Goal: Information Seeking & Learning: Understand process/instructions

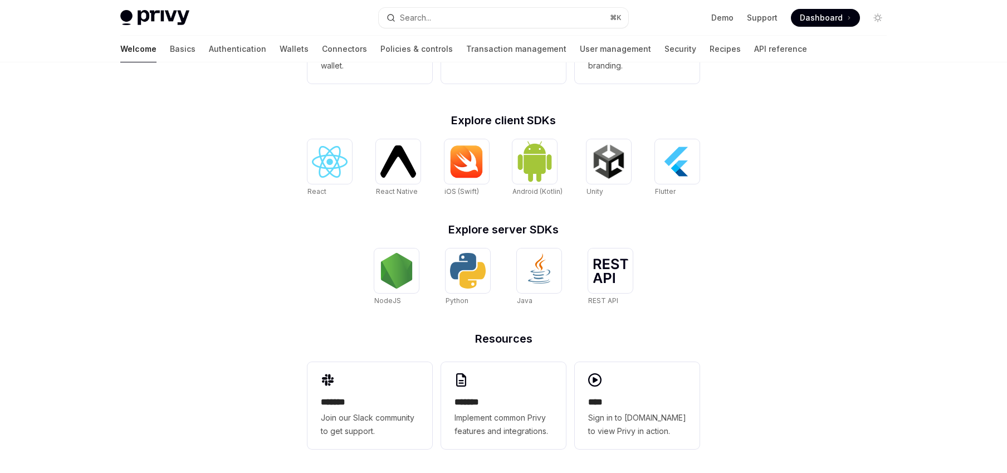
scroll to position [413, 0]
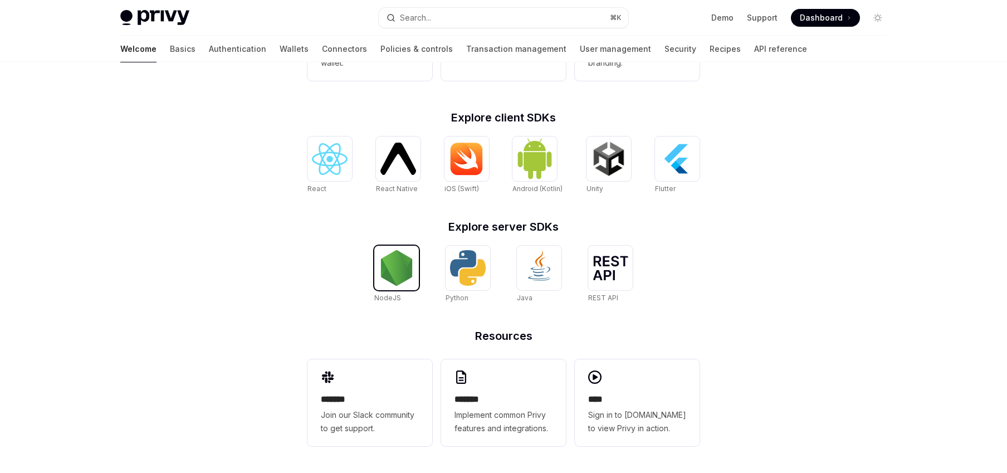
click at [391, 269] on img at bounding box center [397, 268] width 36 height 36
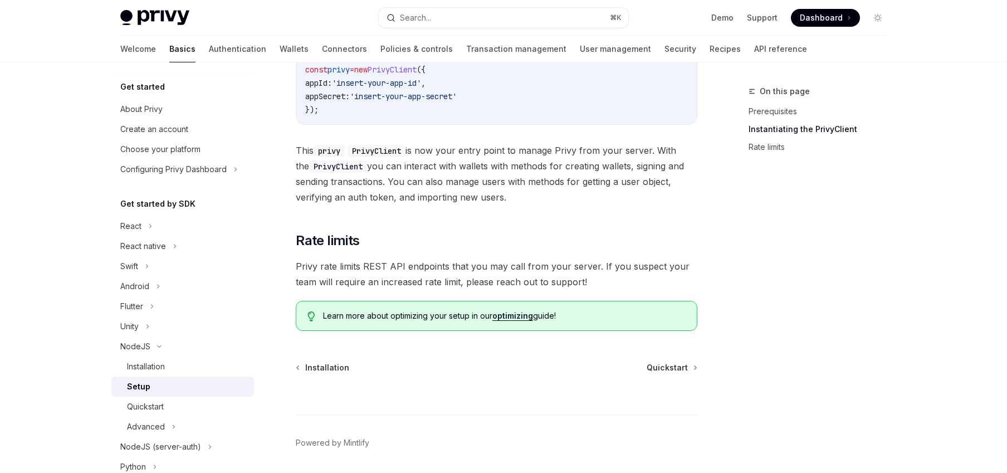
scroll to position [458, 0]
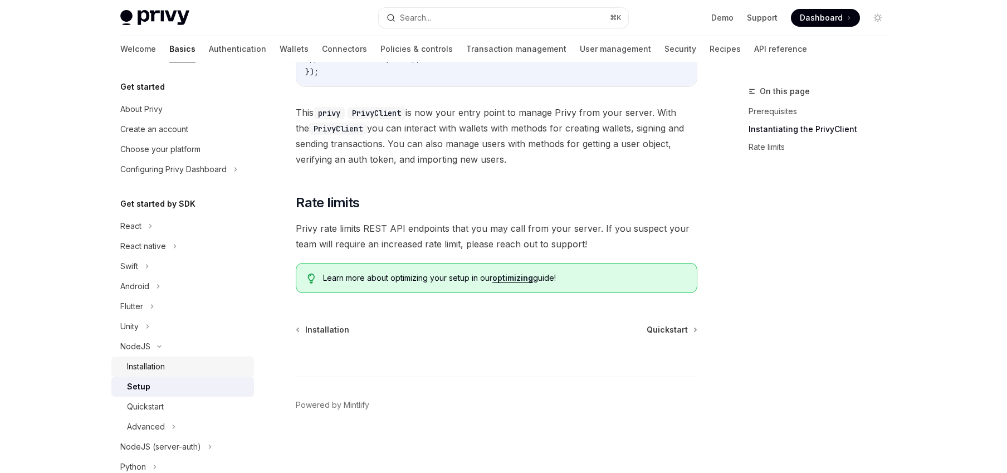
click at [209, 363] on div "Installation" at bounding box center [187, 366] width 120 height 13
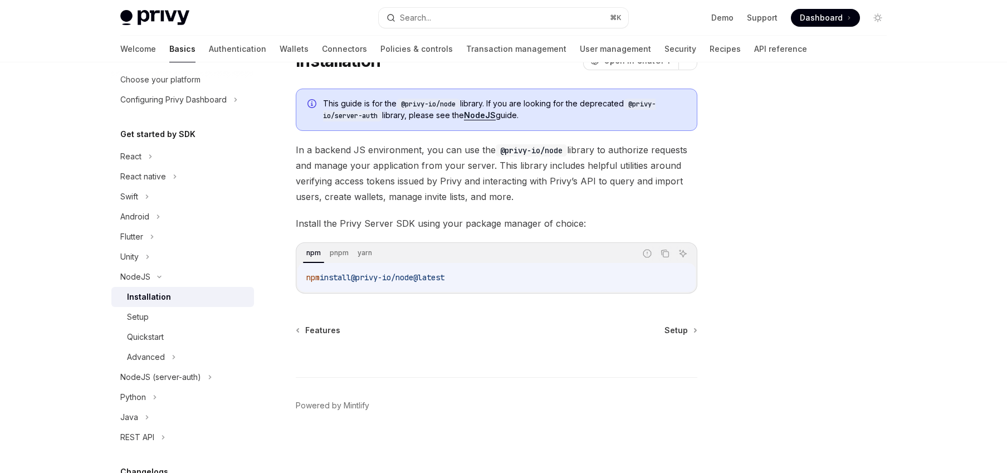
scroll to position [138, 0]
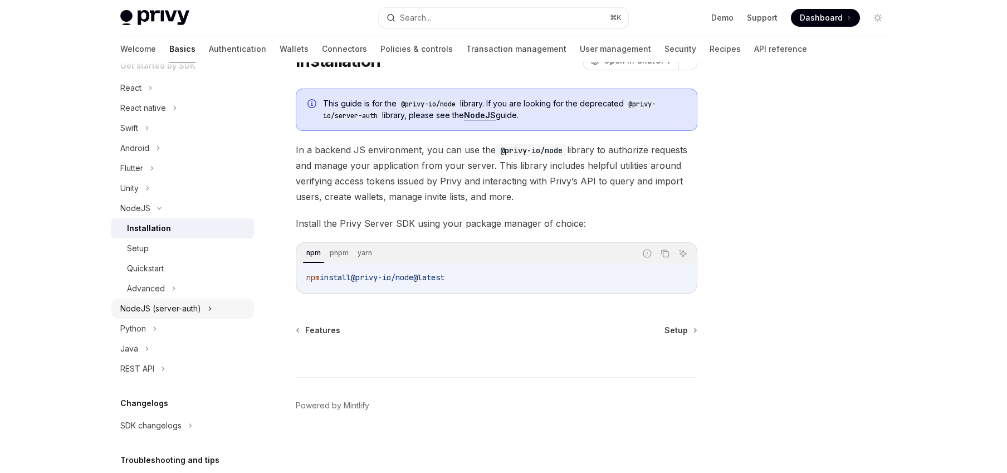
click at [229, 311] on div "NodeJS (server-auth)" at bounding box center [182, 308] width 143 height 20
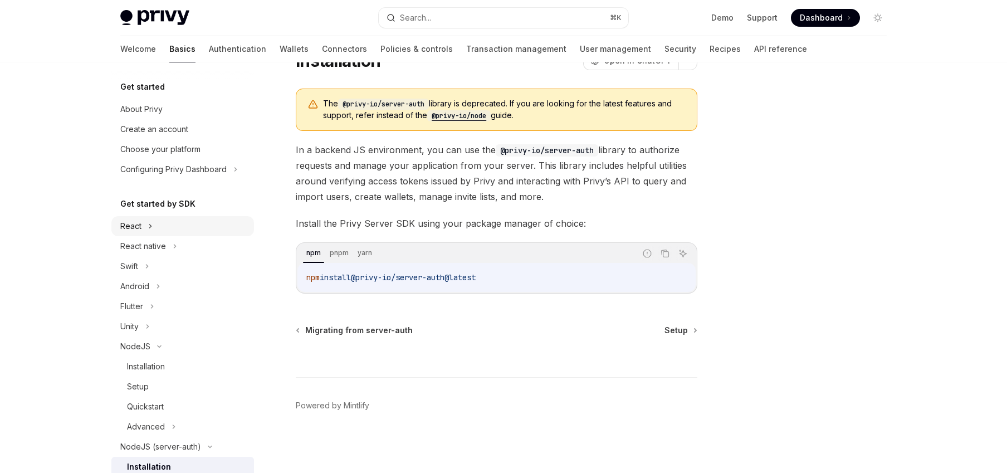
click at [196, 230] on div "React" at bounding box center [182, 226] width 143 height 20
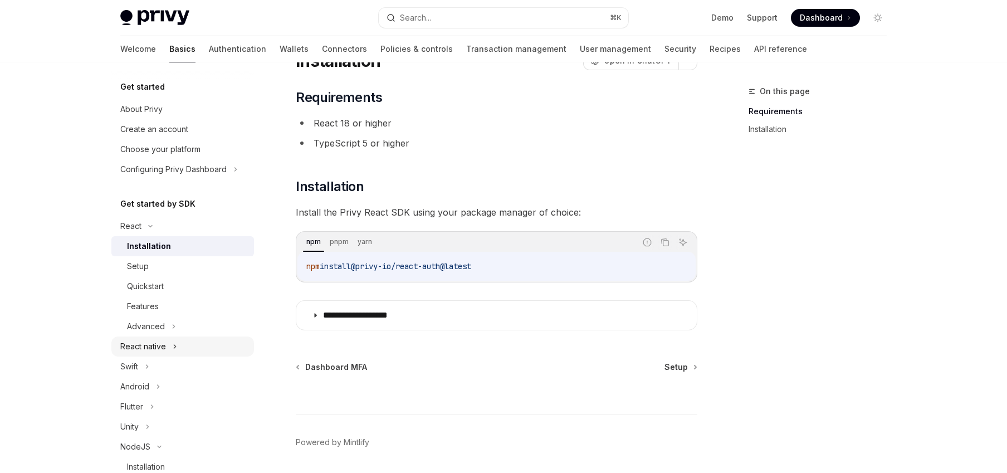
click at [189, 345] on div "React native" at bounding box center [182, 346] width 143 height 20
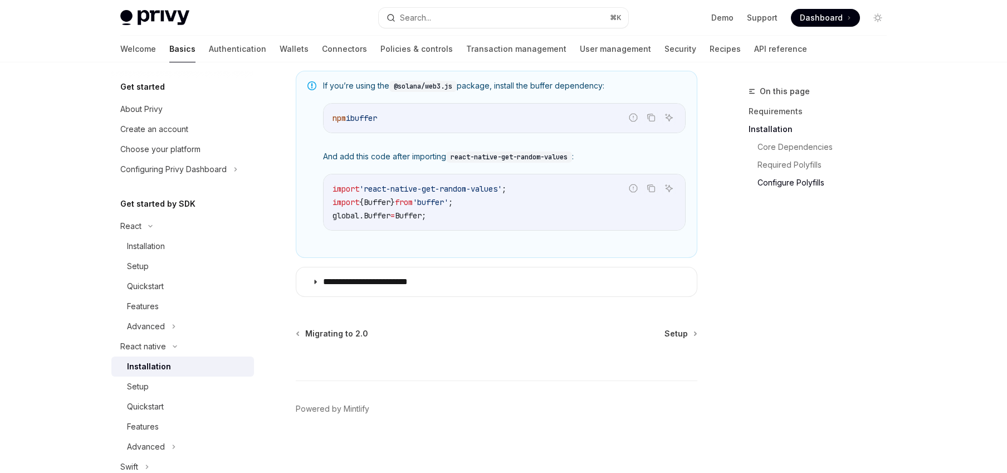
scroll to position [855, 0]
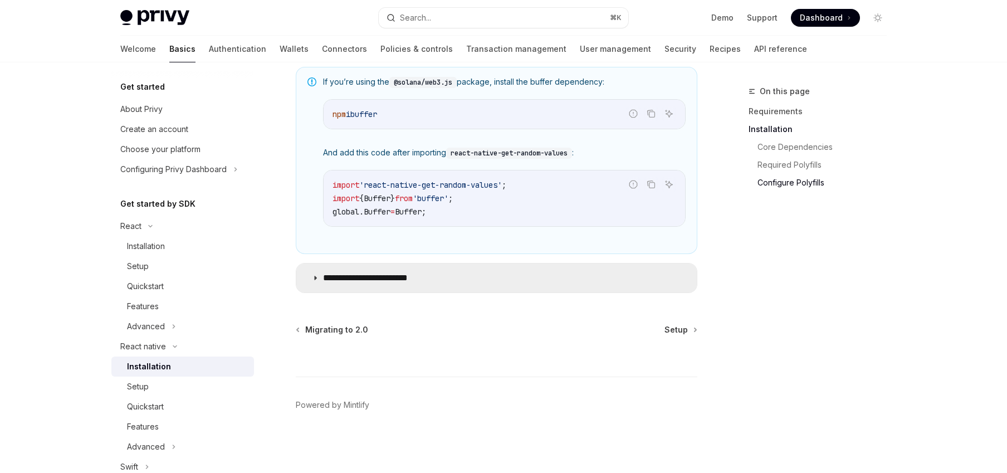
click at [409, 277] on p "**********" at bounding box center [376, 277] width 107 height 11
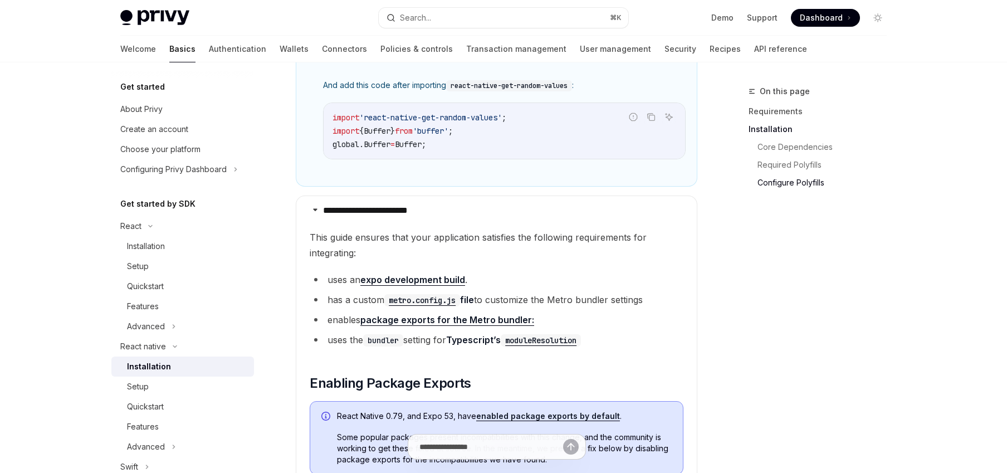
scroll to position [1015, 0]
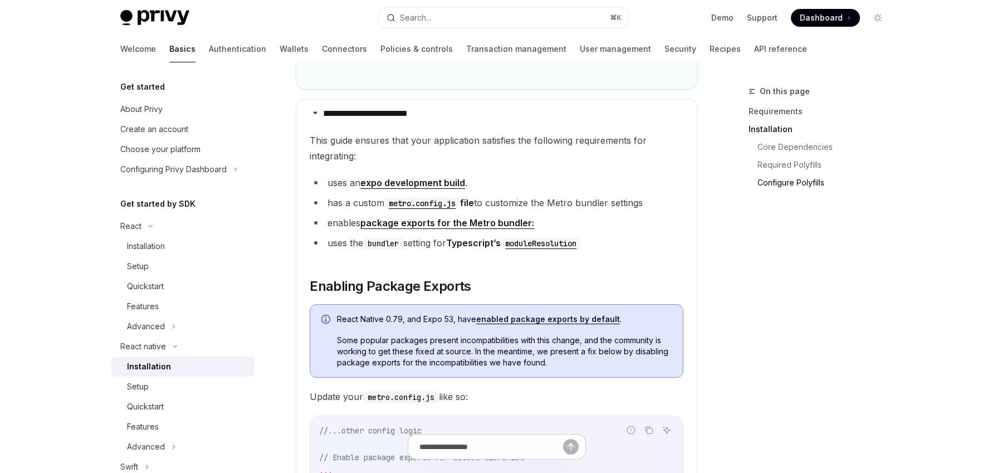
click at [346, 204] on li "has a custom metro.config.js file to customize the Metro bundler settings" at bounding box center [497, 203] width 374 height 16
click at [516, 198] on ul "uses an expo development build . has a custom metro.config.js file to customize…" at bounding box center [497, 213] width 374 height 76
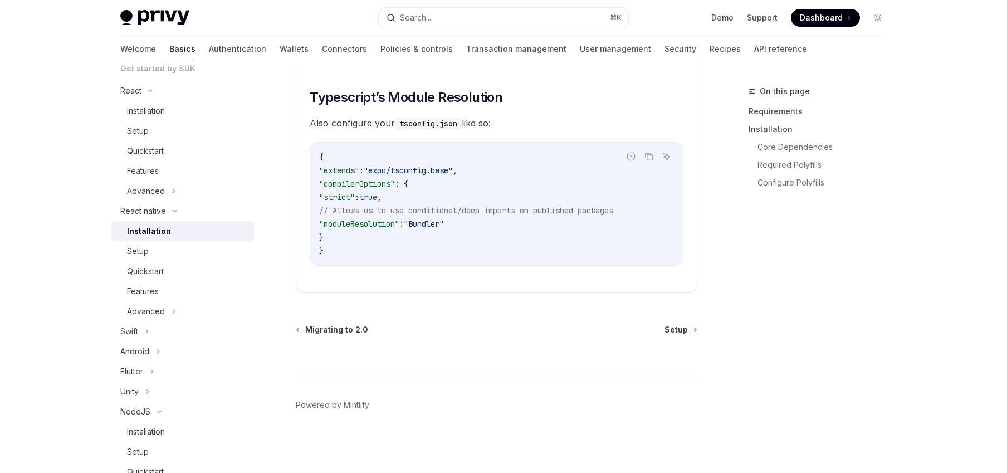
scroll to position [113, 0]
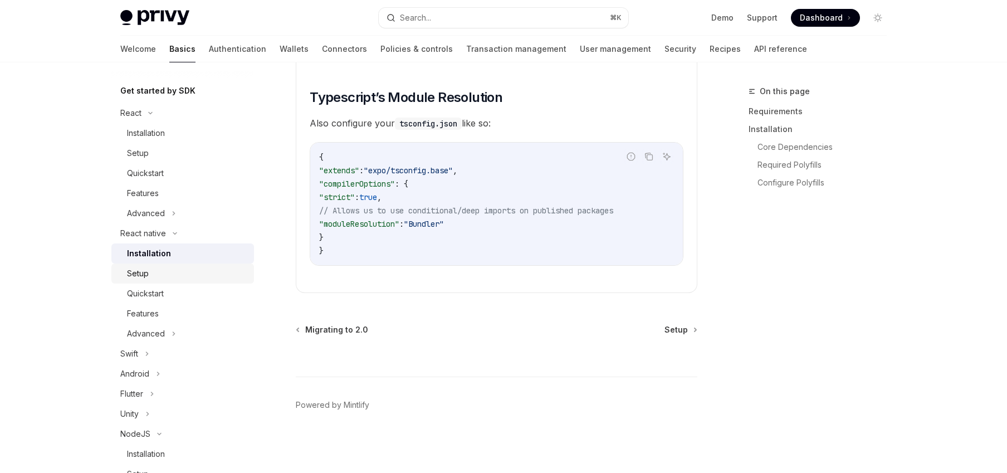
click at [212, 268] on div "Setup" at bounding box center [187, 273] width 120 height 13
type textarea "*"
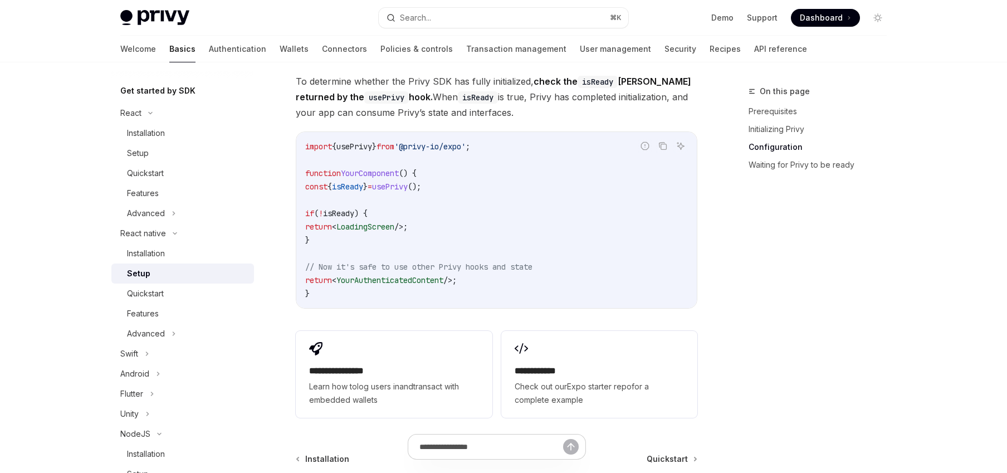
scroll to position [978, 0]
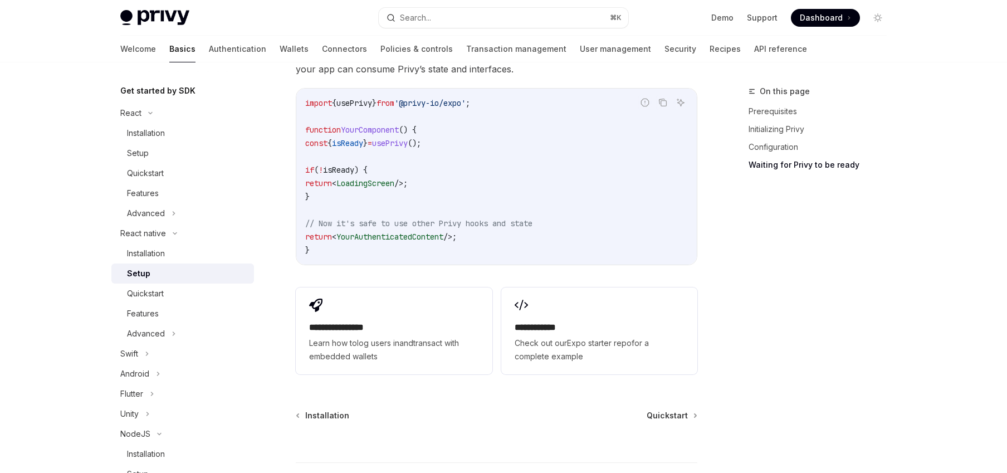
click at [820, 17] on span "Dashboard" at bounding box center [821, 17] width 43 height 11
